Goal: Check status: Check status

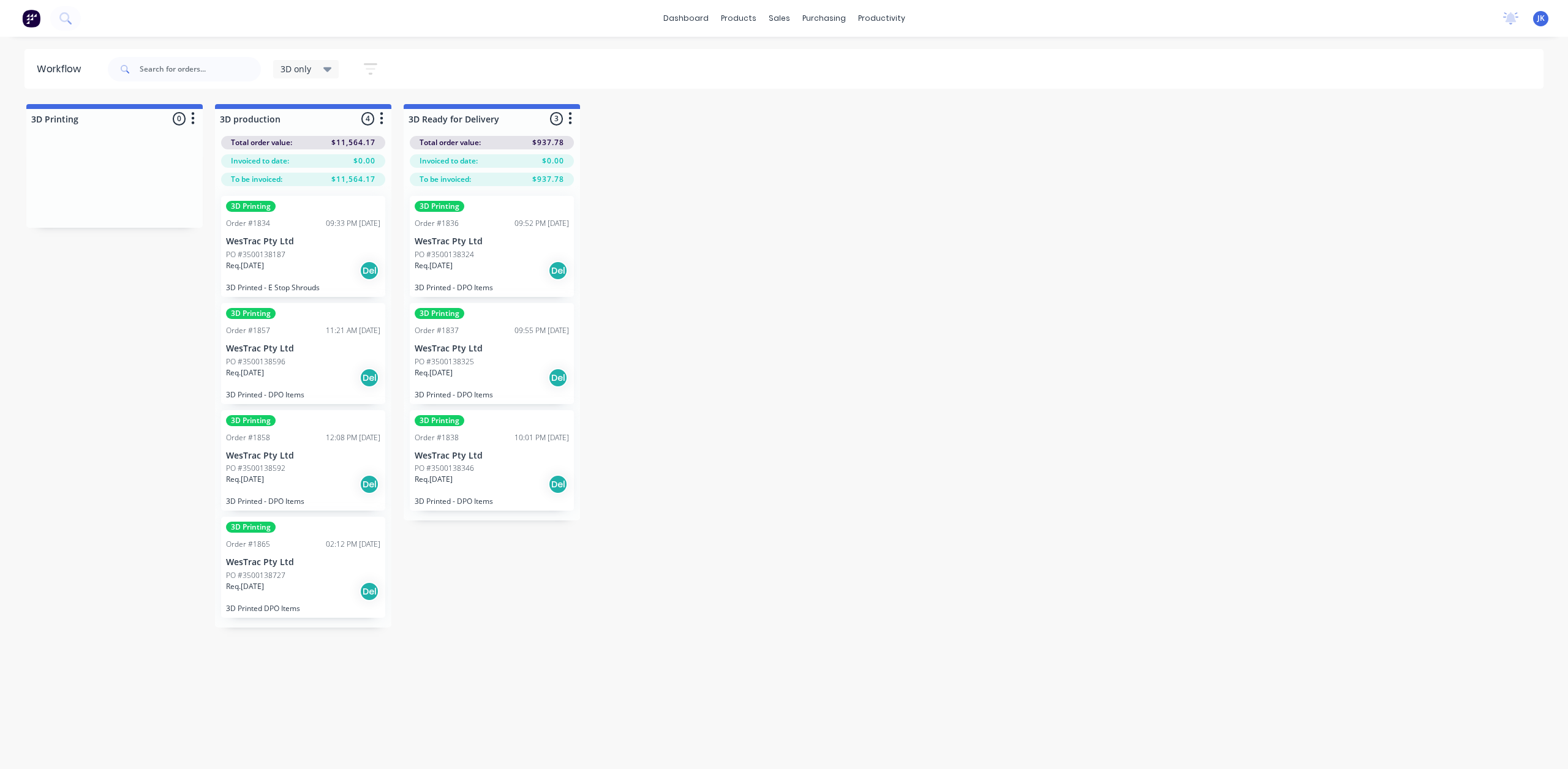
click at [366, 274] on div "Del" at bounding box center [369, 270] width 20 height 20
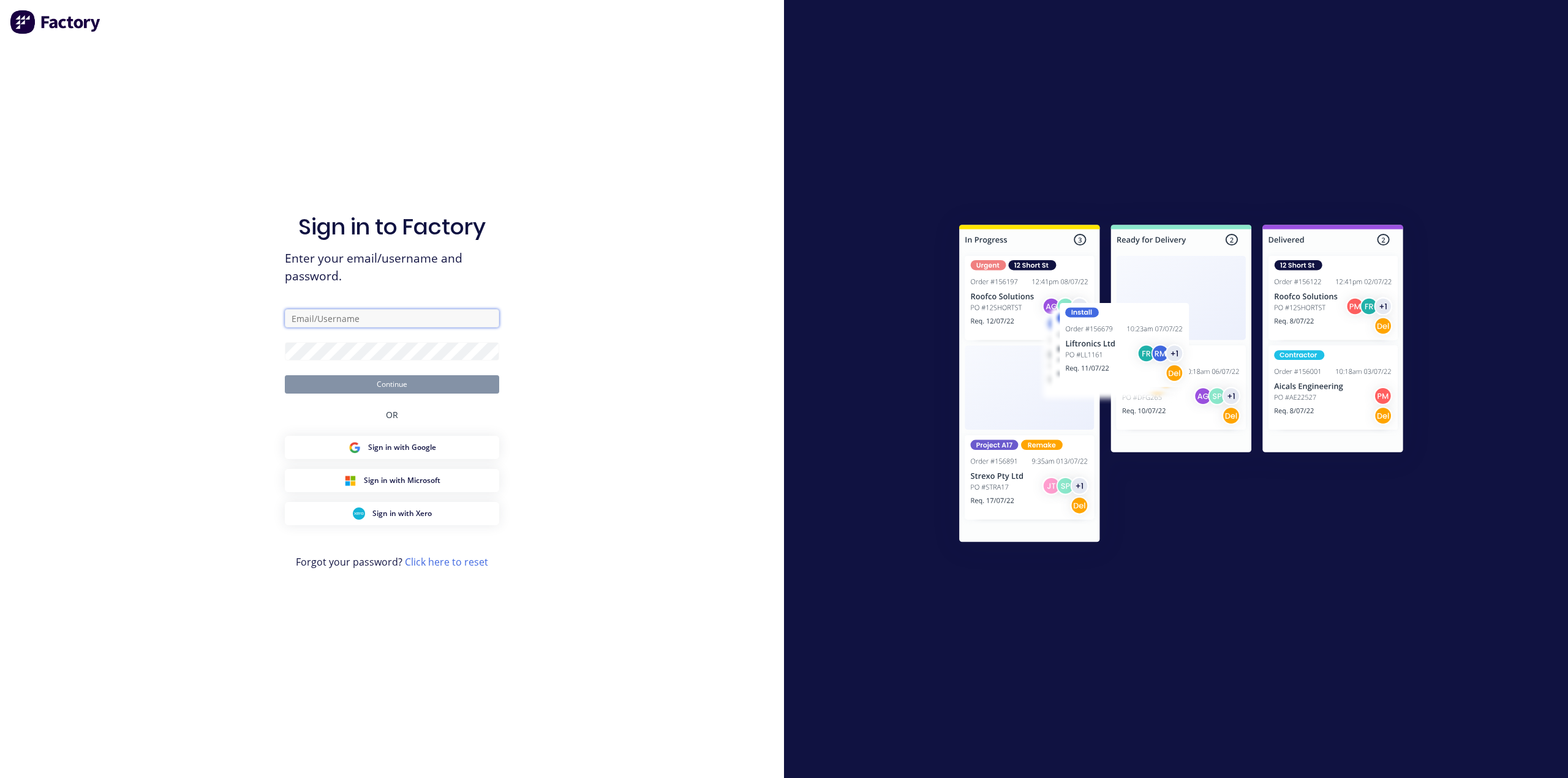
type input "[PERSON_NAME]"
click at [396, 382] on button "Continue" at bounding box center [392, 384] width 214 height 18
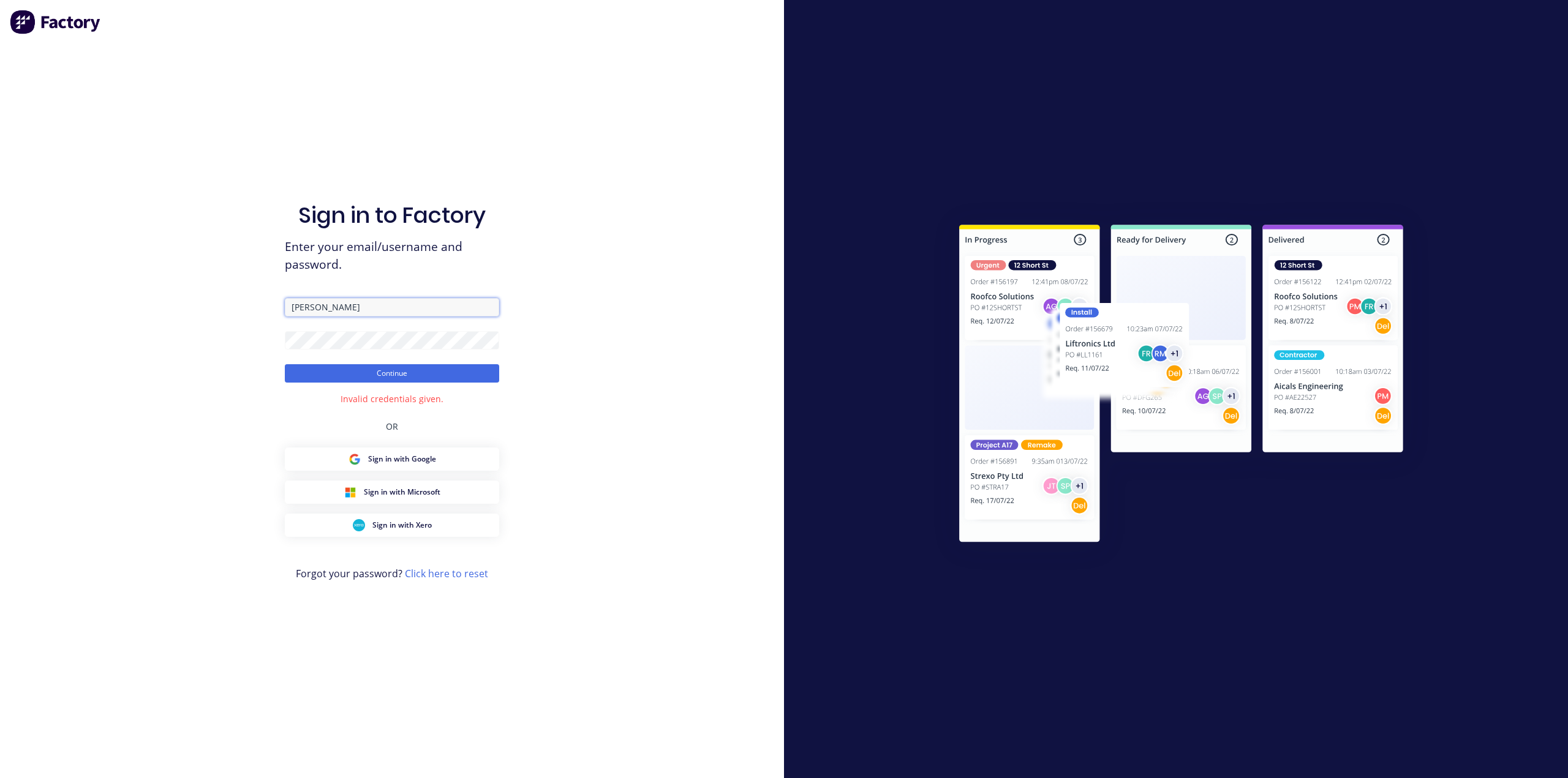
click at [356, 309] on input "[PERSON_NAME]" at bounding box center [392, 307] width 214 height 18
drag, startPoint x: 652, startPoint y: 279, endPoint x: 645, endPoint y: 275, distance: 8.1
click at [652, 279] on div "Sign in to Factory Enter your email/username and password. Kritzinger Continue …" at bounding box center [392, 389] width 784 height 778
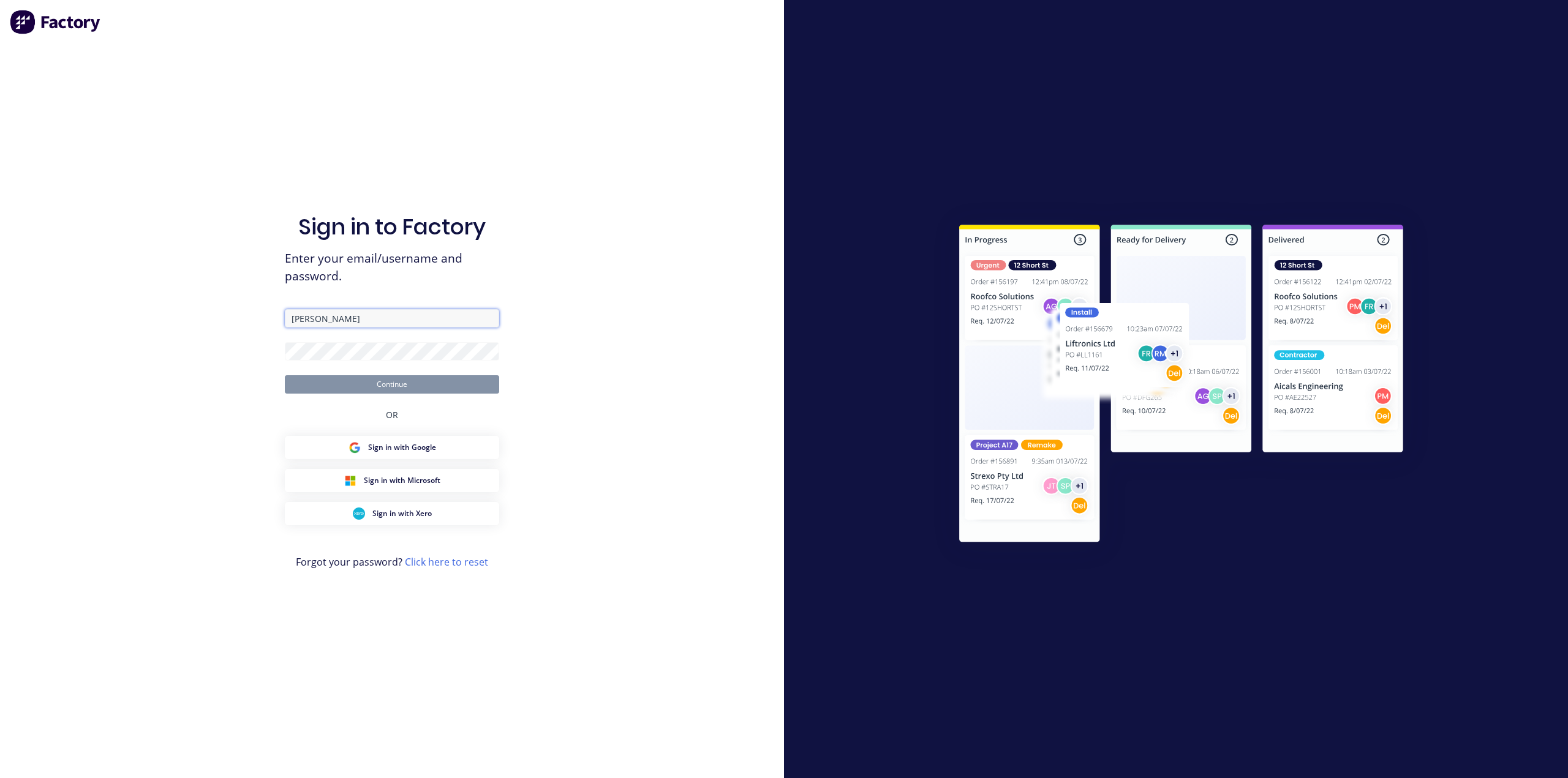
click at [330, 319] on input "[PERSON_NAME]" at bounding box center [392, 318] width 214 height 18
drag, startPoint x: 345, startPoint y: 319, endPoint x: 262, endPoint y: 321, distance: 83.0
click at [262, 321] on div "Sign in to Factory Enter your email/username and password. Kritzinger Continue …" at bounding box center [392, 389] width 784 height 778
type input "[PERSON_NAME][EMAIL_ADDRESS][DOMAIN_NAME]"
click at [410, 388] on button "Continue" at bounding box center [392, 384] width 214 height 18
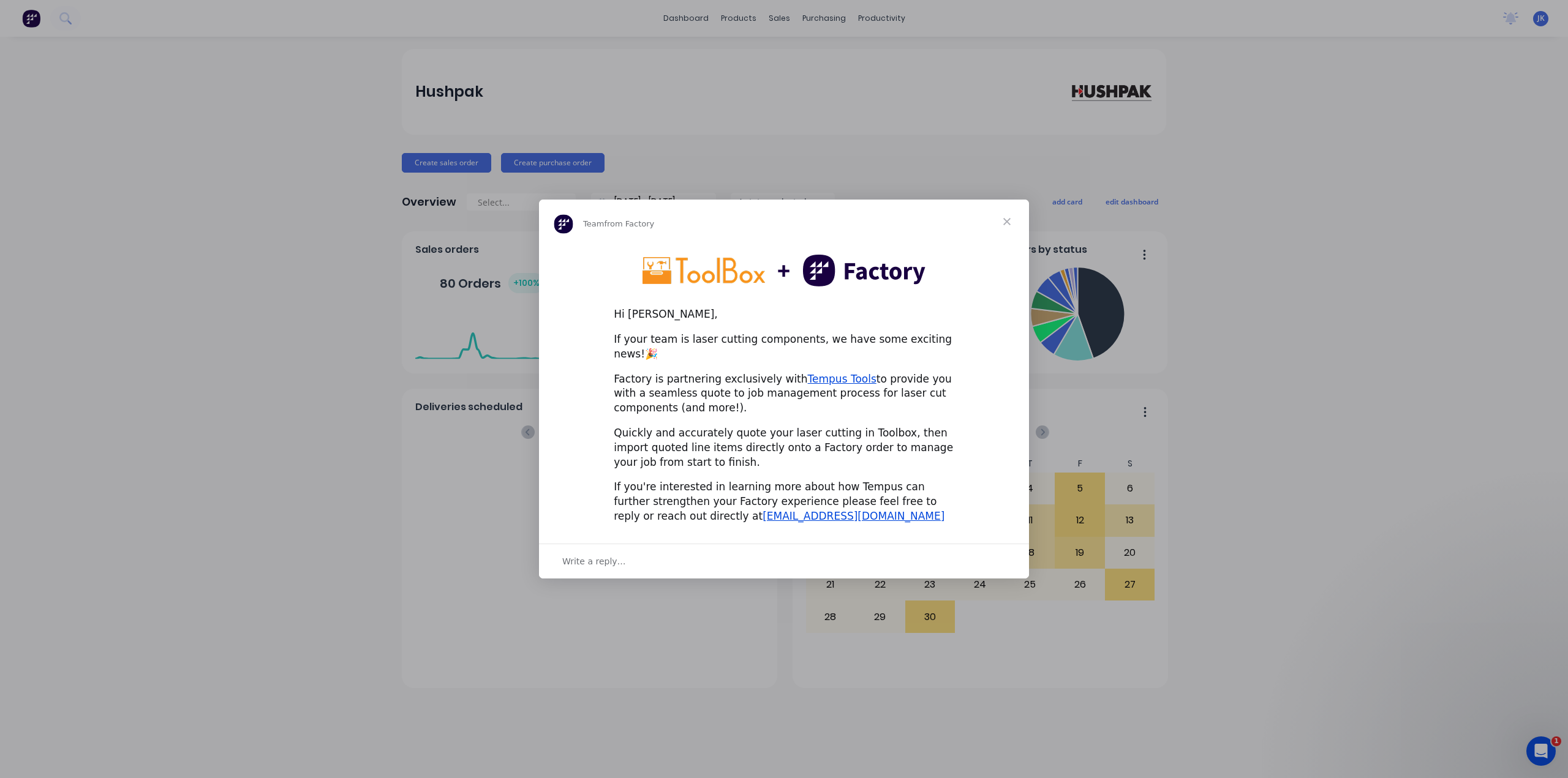
click at [1012, 228] on span "Close" at bounding box center [1006, 222] width 44 height 44
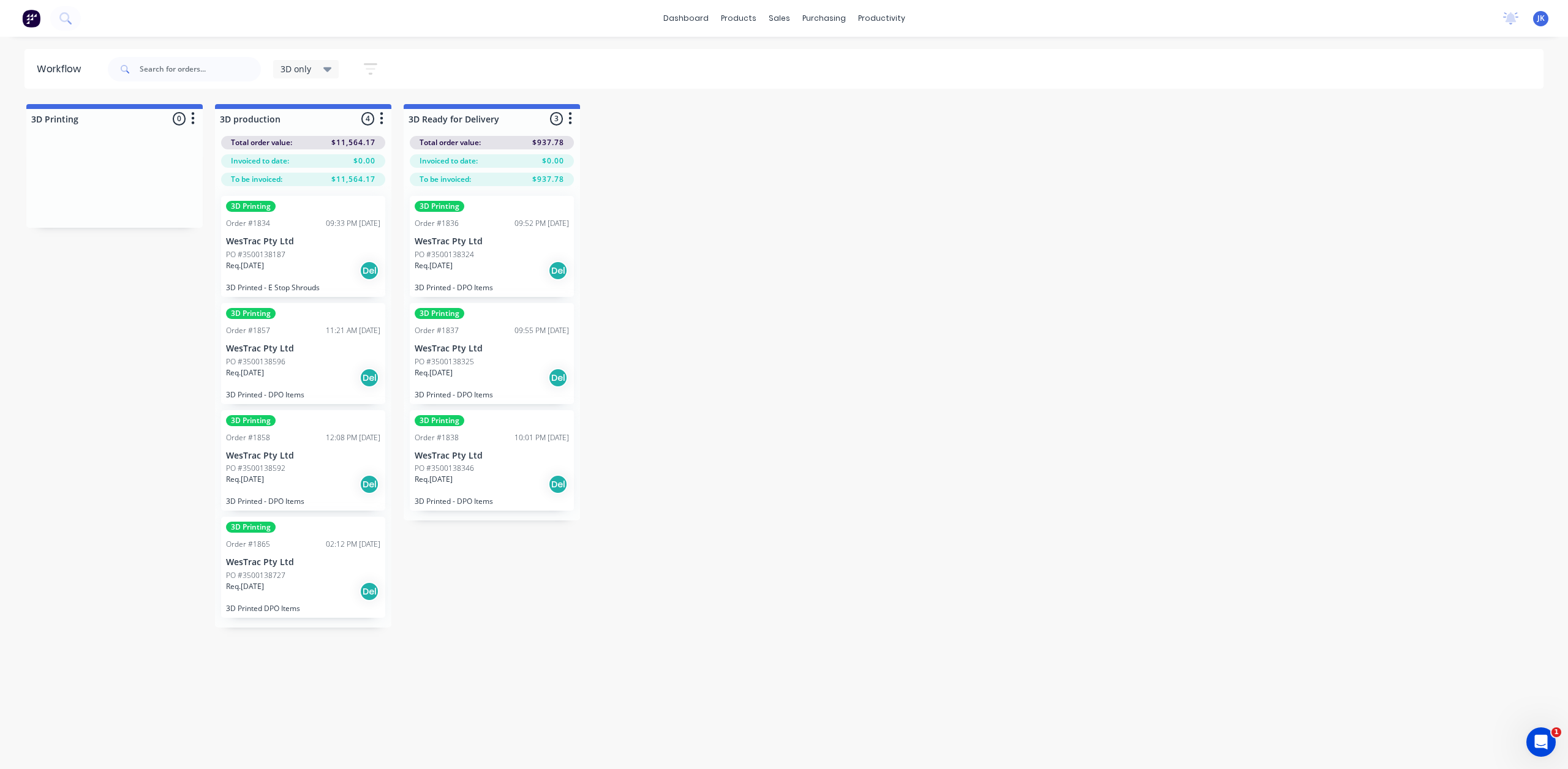
click at [300, 249] on div "PO #3500138187" at bounding box center [303, 255] width 154 height 11
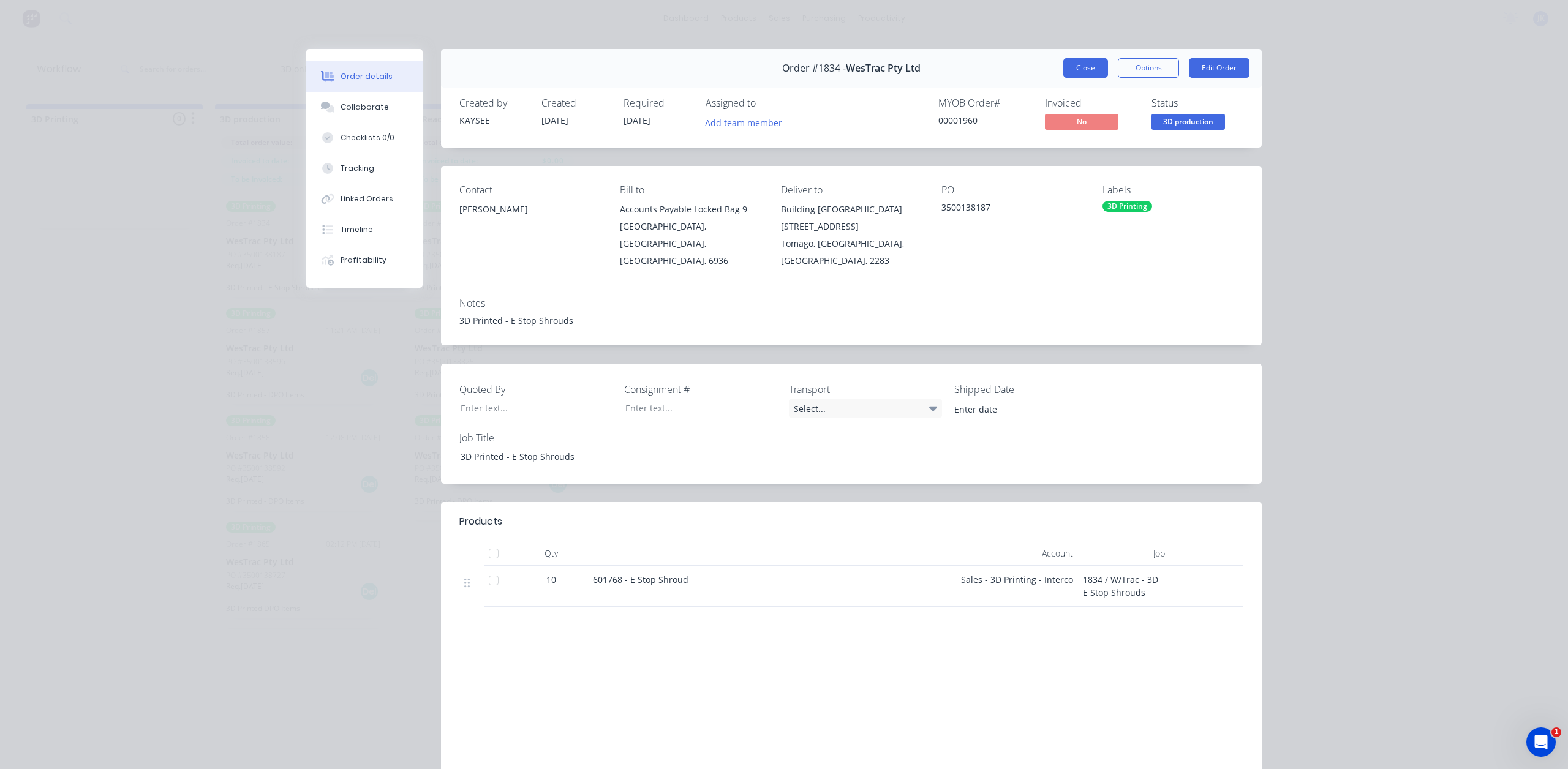
click at [1067, 68] on button "Close" at bounding box center [1085, 68] width 45 height 20
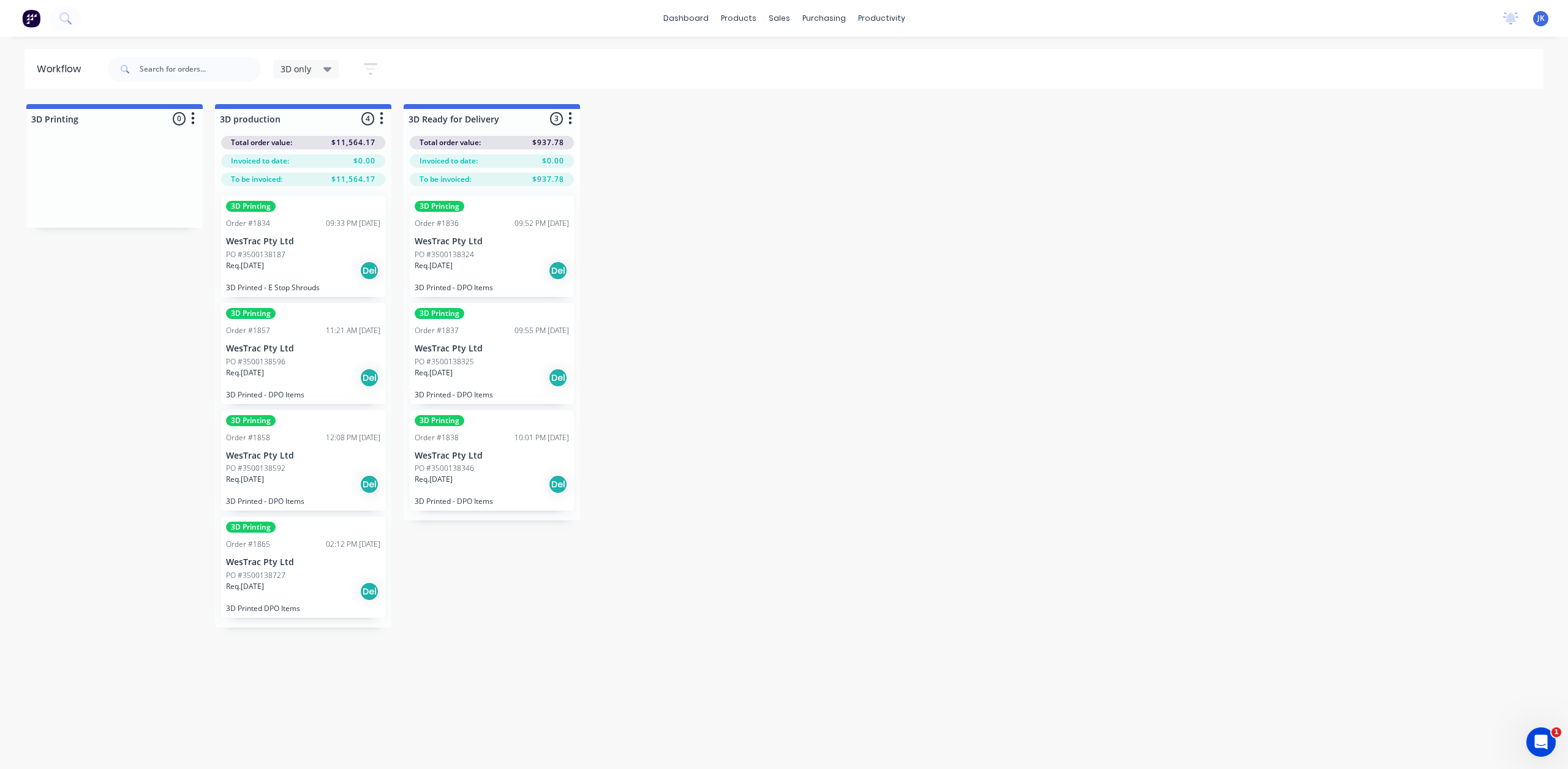
click at [316, 331] on div "Order #1857 11:21 AM 08/09/25" at bounding box center [303, 330] width 154 height 11
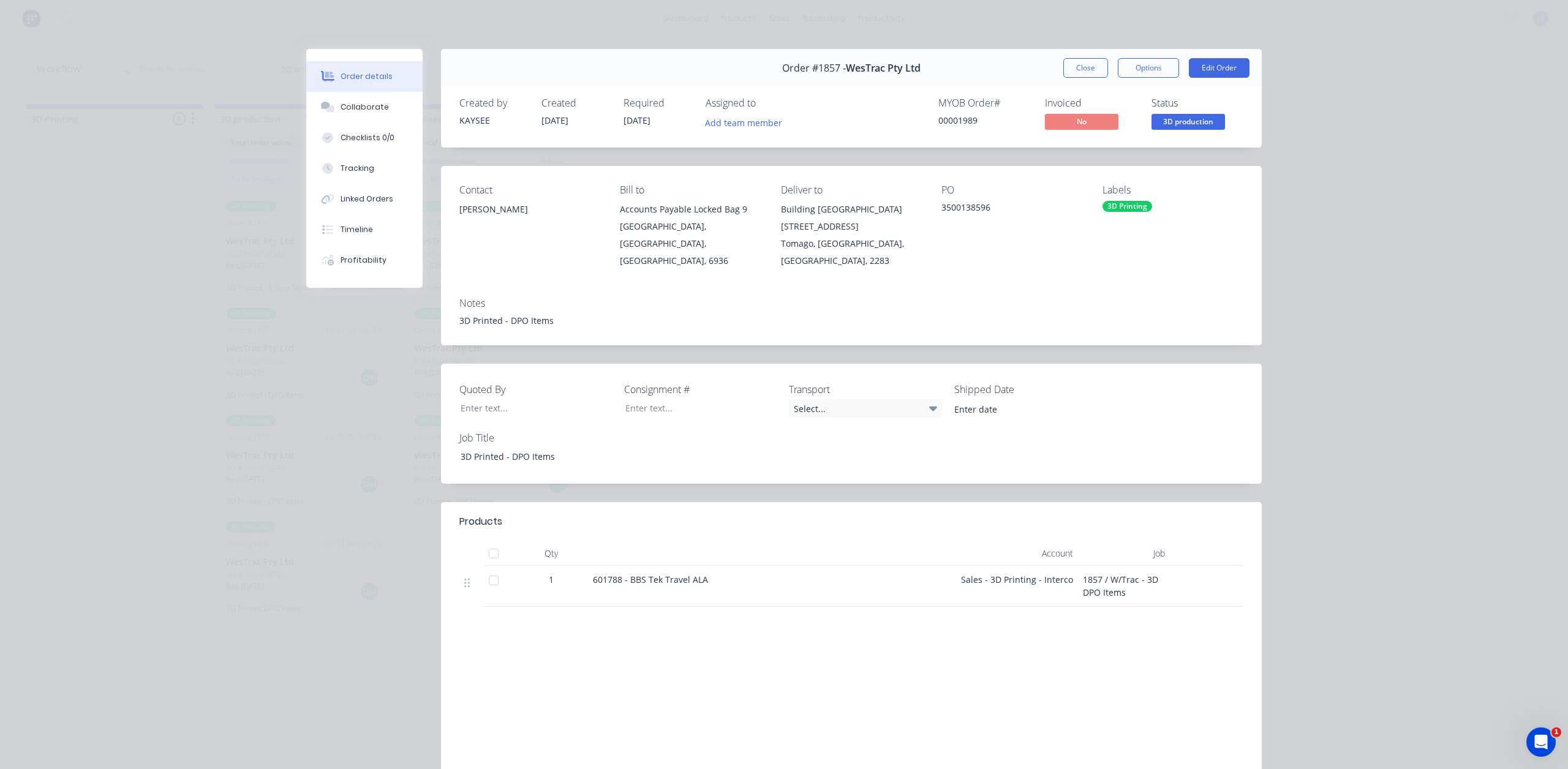
click at [1077, 69] on button "Close" at bounding box center [1085, 68] width 45 height 20
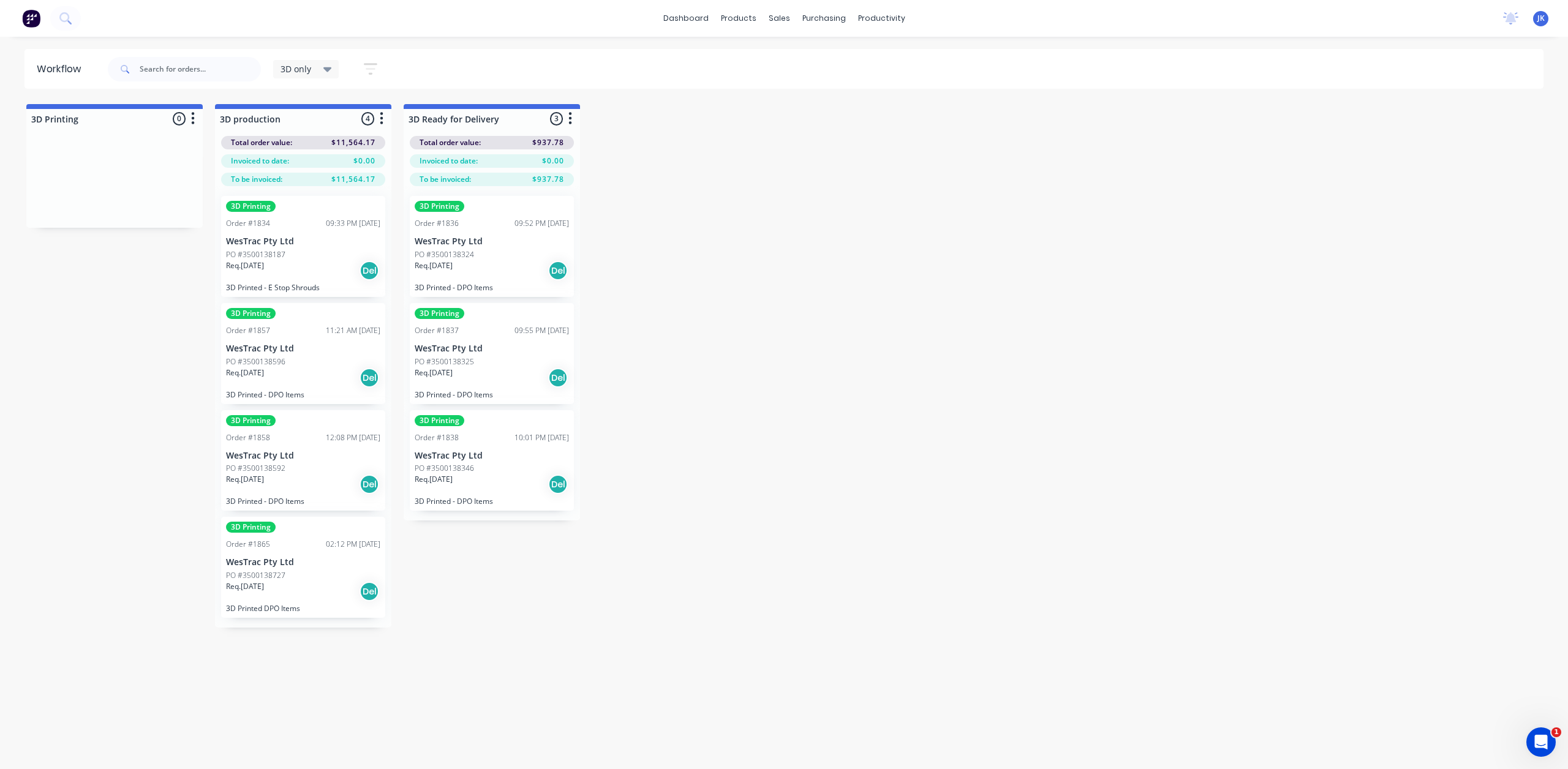
click at [322, 468] on div "PO #3500138592" at bounding box center [303, 468] width 154 height 11
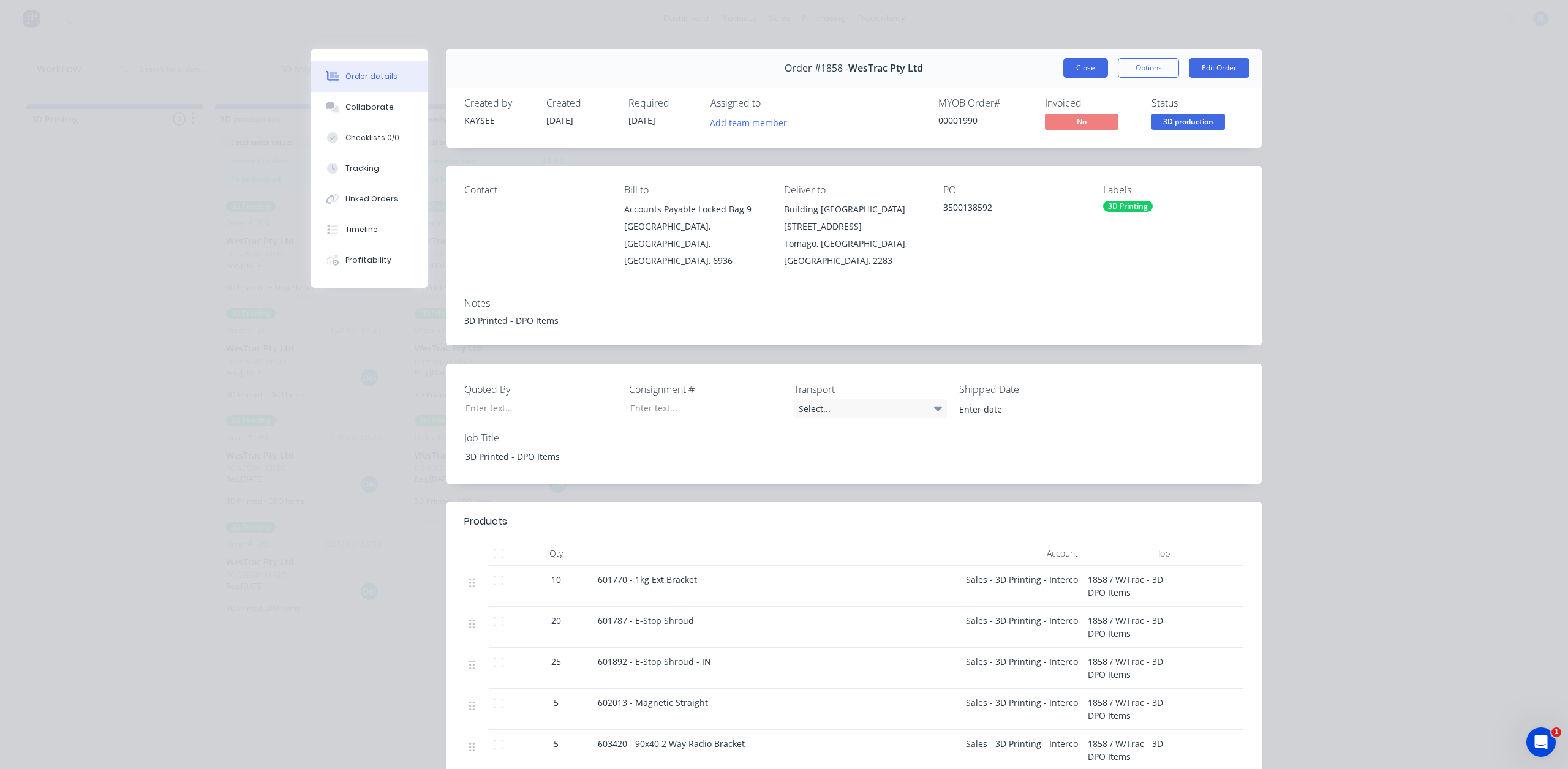
click at [1063, 68] on button "Close" at bounding box center [1085, 68] width 45 height 20
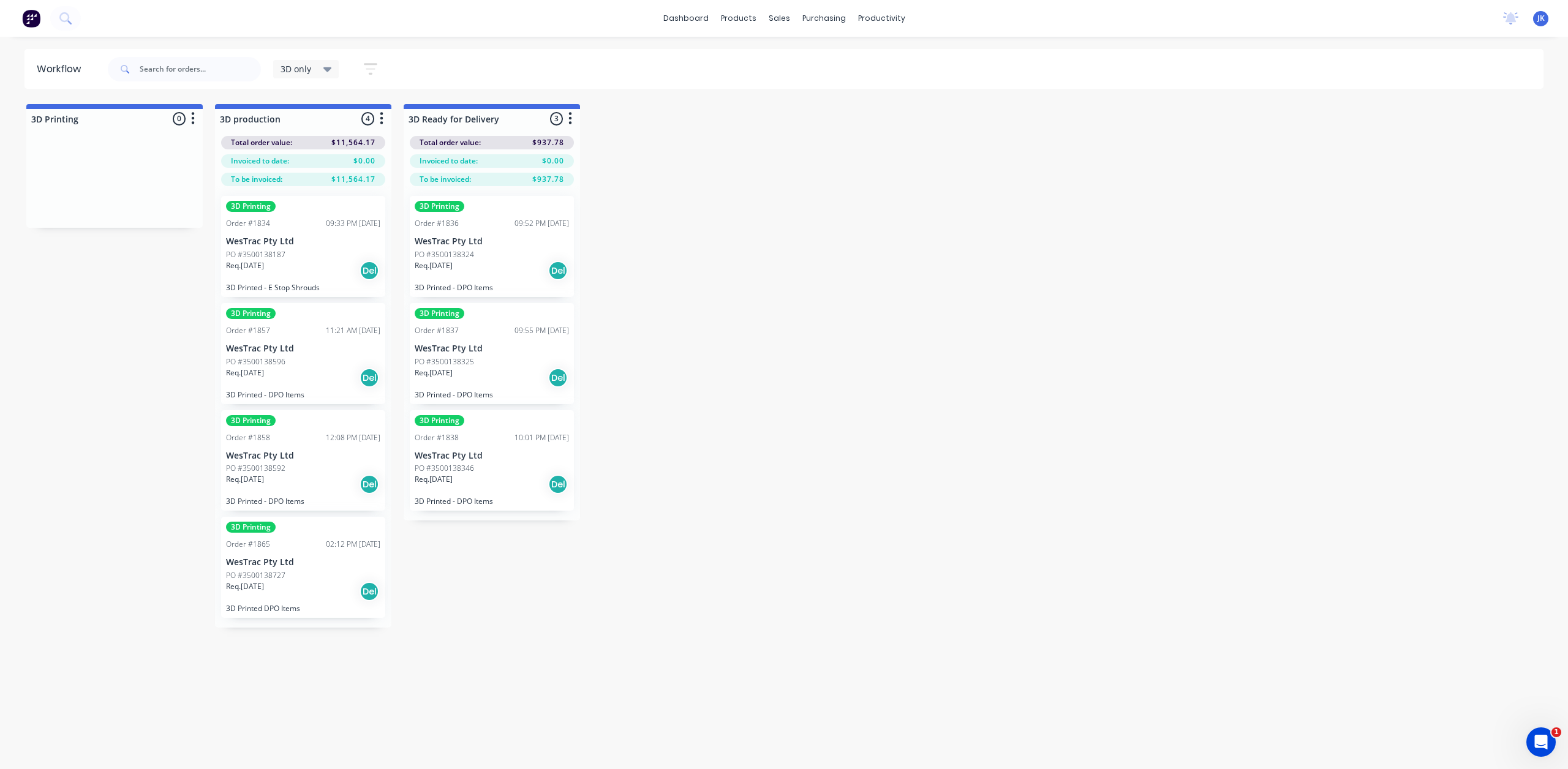
click at [286, 488] on div "Req. 03/10/25 Del" at bounding box center [303, 484] width 154 height 21
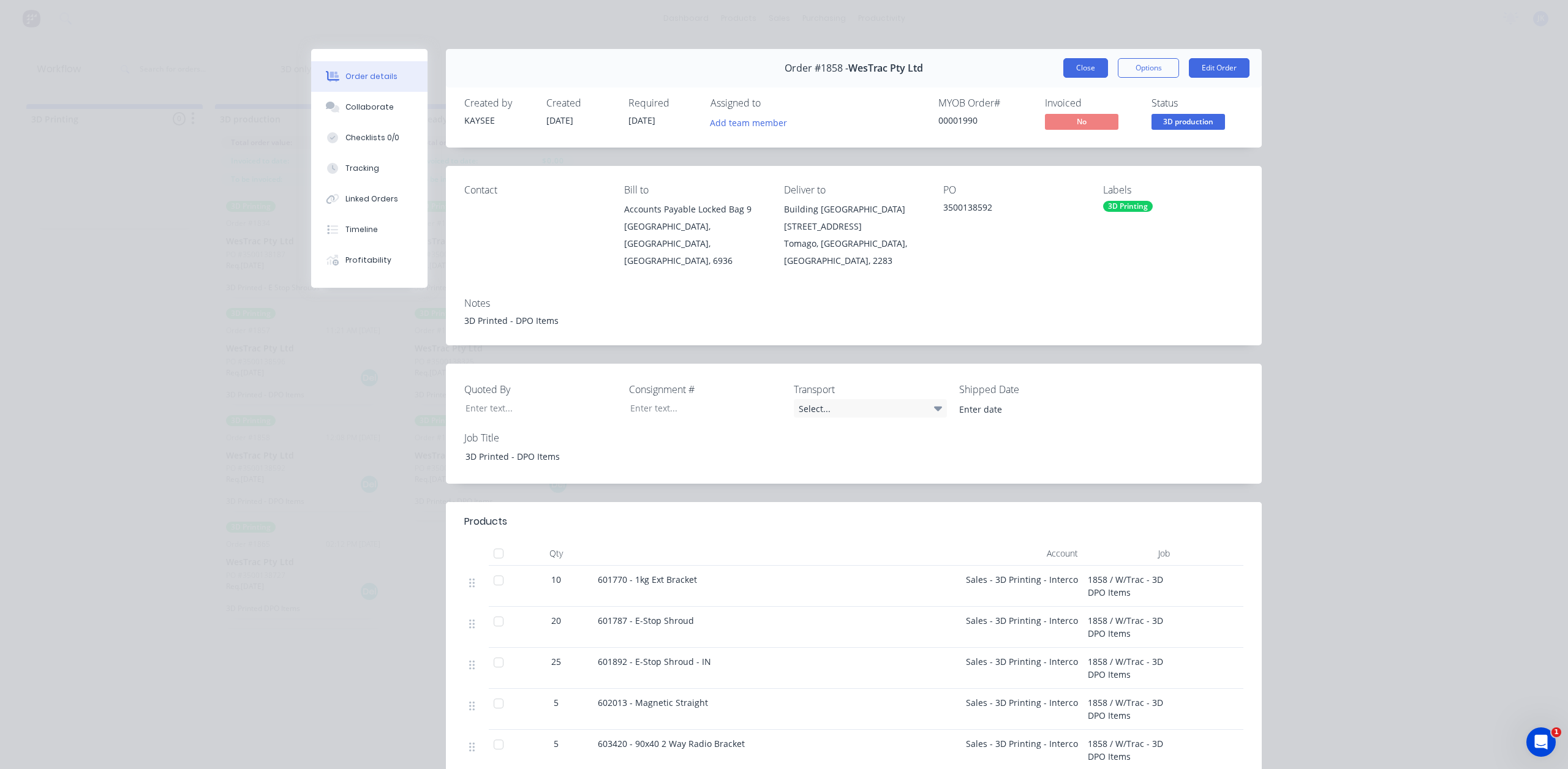
click at [1078, 61] on button "Close" at bounding box center [1085, 68] width 45 height 20
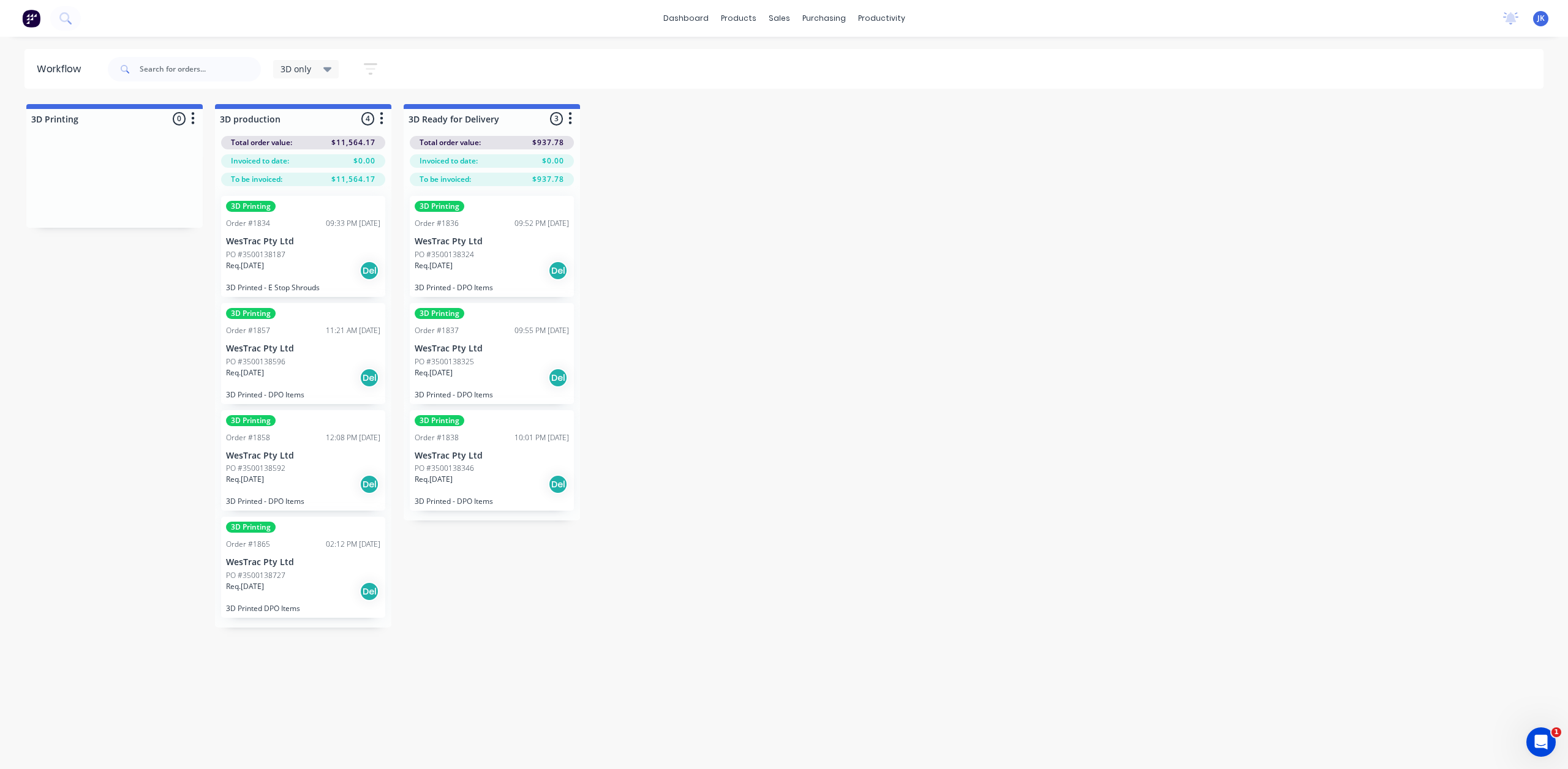
click at [310, 462] on div "3D Printing Order #1858 12:08 PM 08/09/25 WesTrac Pty Ltd PO #3500138592 Req. 0…" at bounding box center [303, 461] width 164 height 101
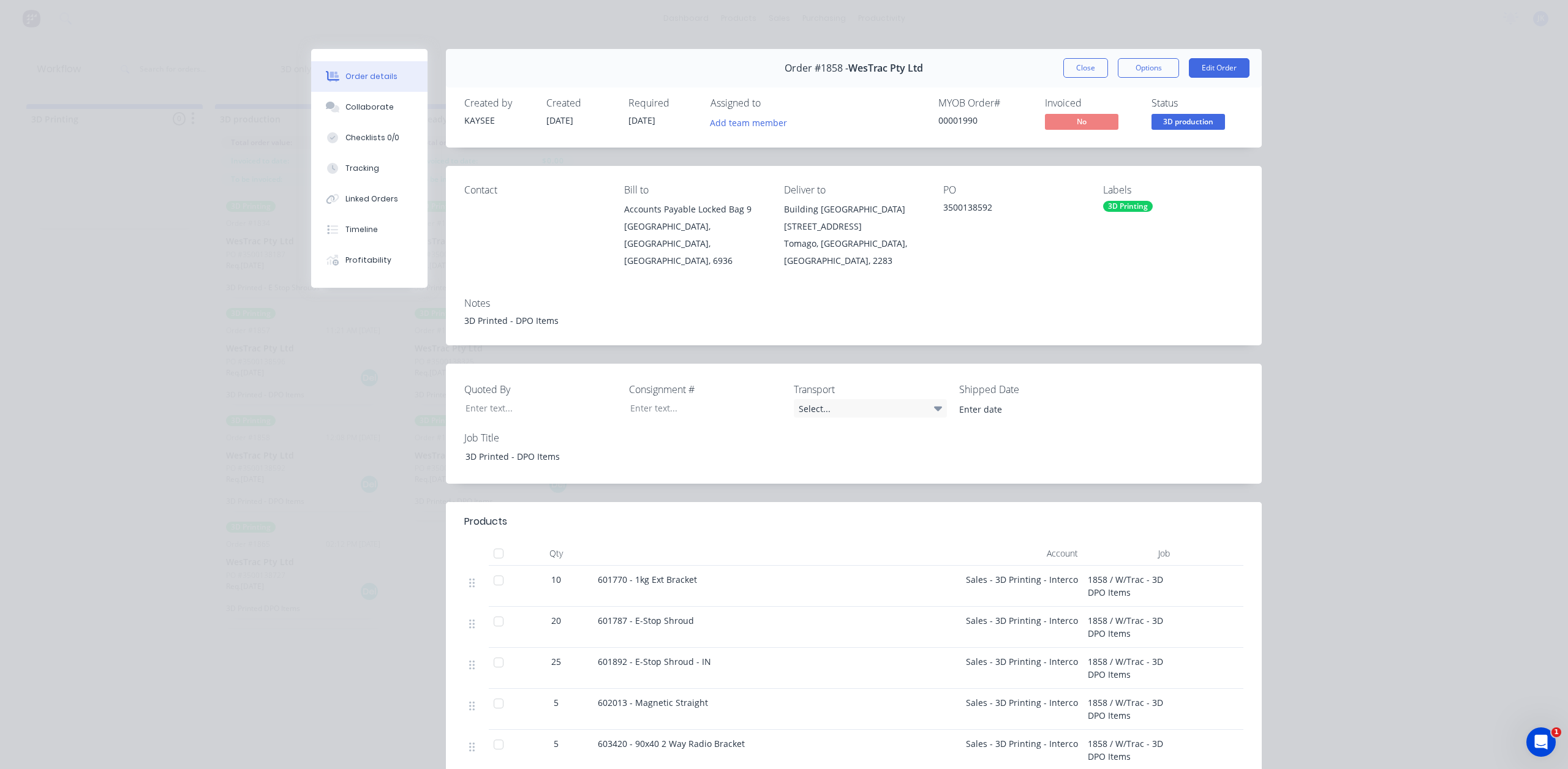
drag, startPoint x: 1083, startPoint y: 70, endPoint x: 1054, endPoint y: 69, distance: 29.0
click at [1083, 70] on button "Close" at bounding box center [1085, 68] width 45 height 20
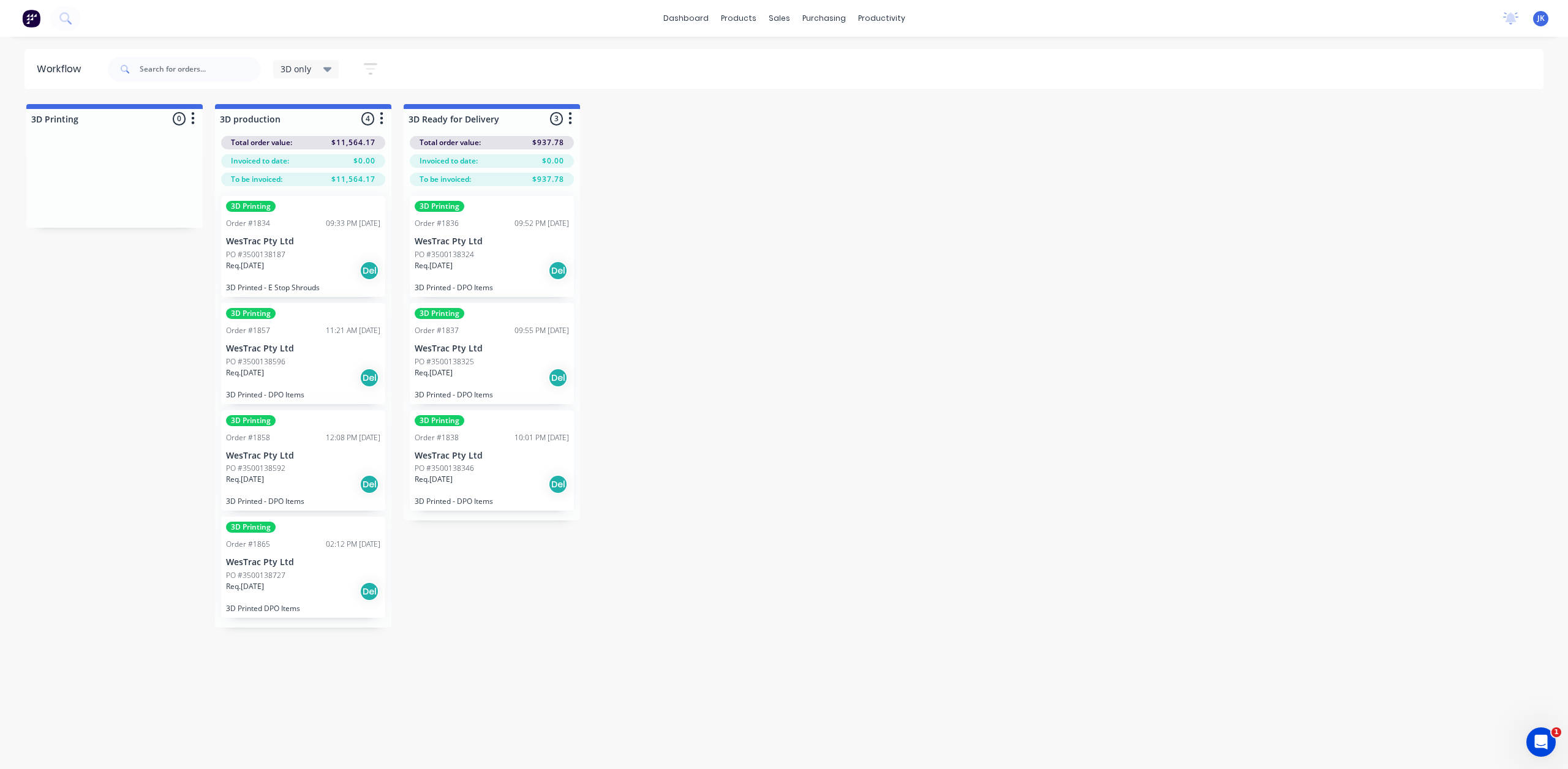
click at [298, 249] on div "PO #3500138187" at bounding box center [303, 255] width 154 height 11
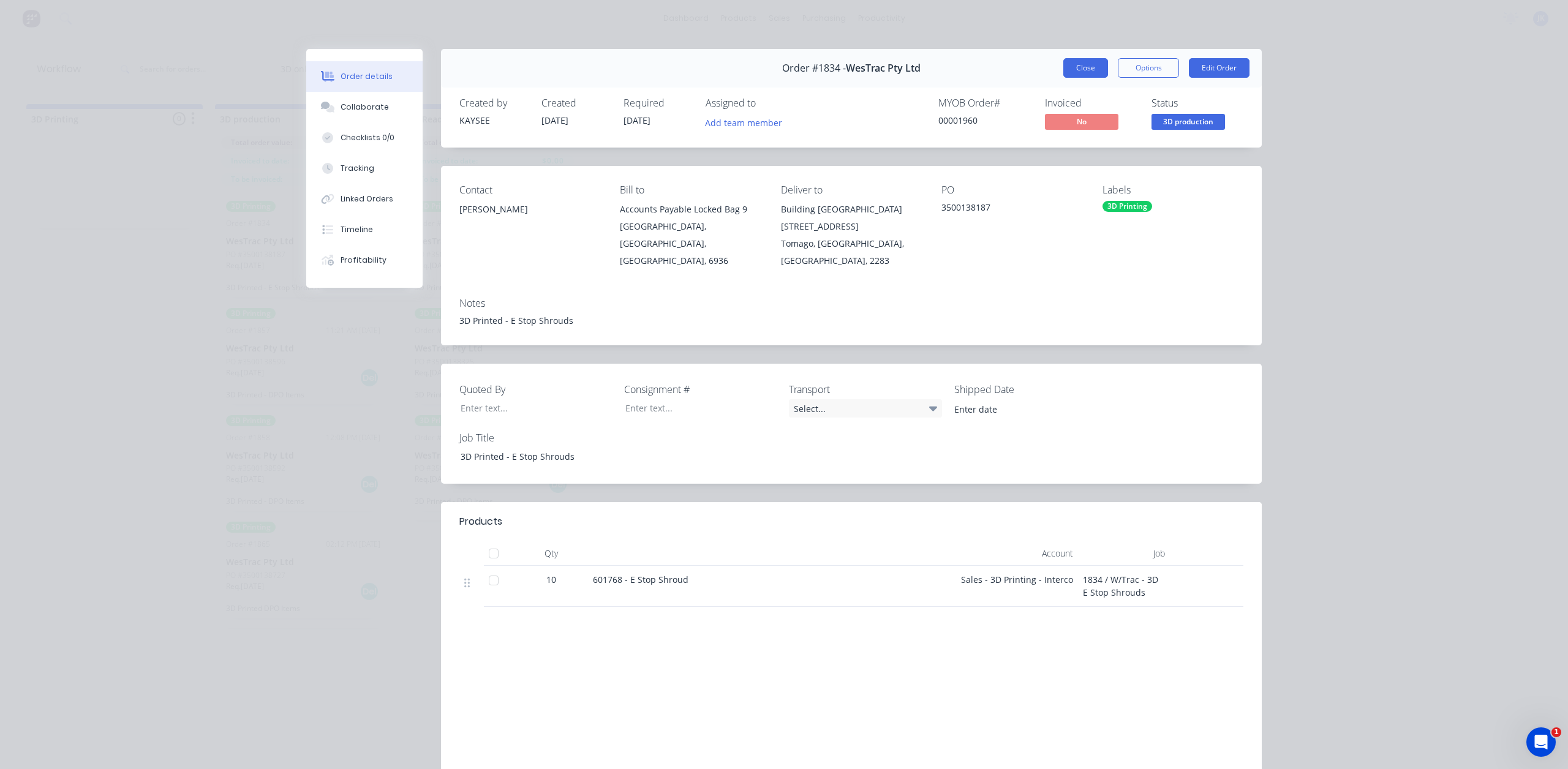
click at [1082, 69] on button "Close" at bounding box center [1085, 68] width 45 height 20
